Goal: Transaction & Acquisition: Subscribe to service/newsletter

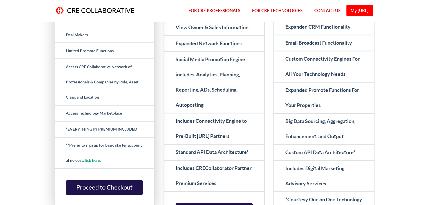
scroll to position [197, 0]
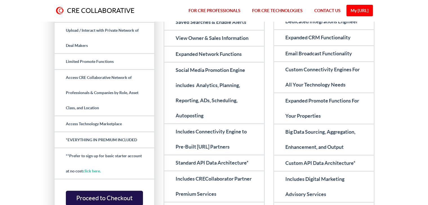
click at [91, 169] on link "click here." at bounding box center [92, 171] width 18 height 5
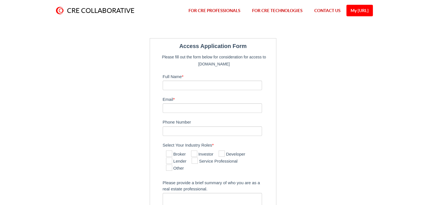
click at [206, 8] on link "FOR CRE PROFESSIONALS" at bounding box center [215, 10] width 64 height 21
